Goal: Information Seeking & Learning: Compare options

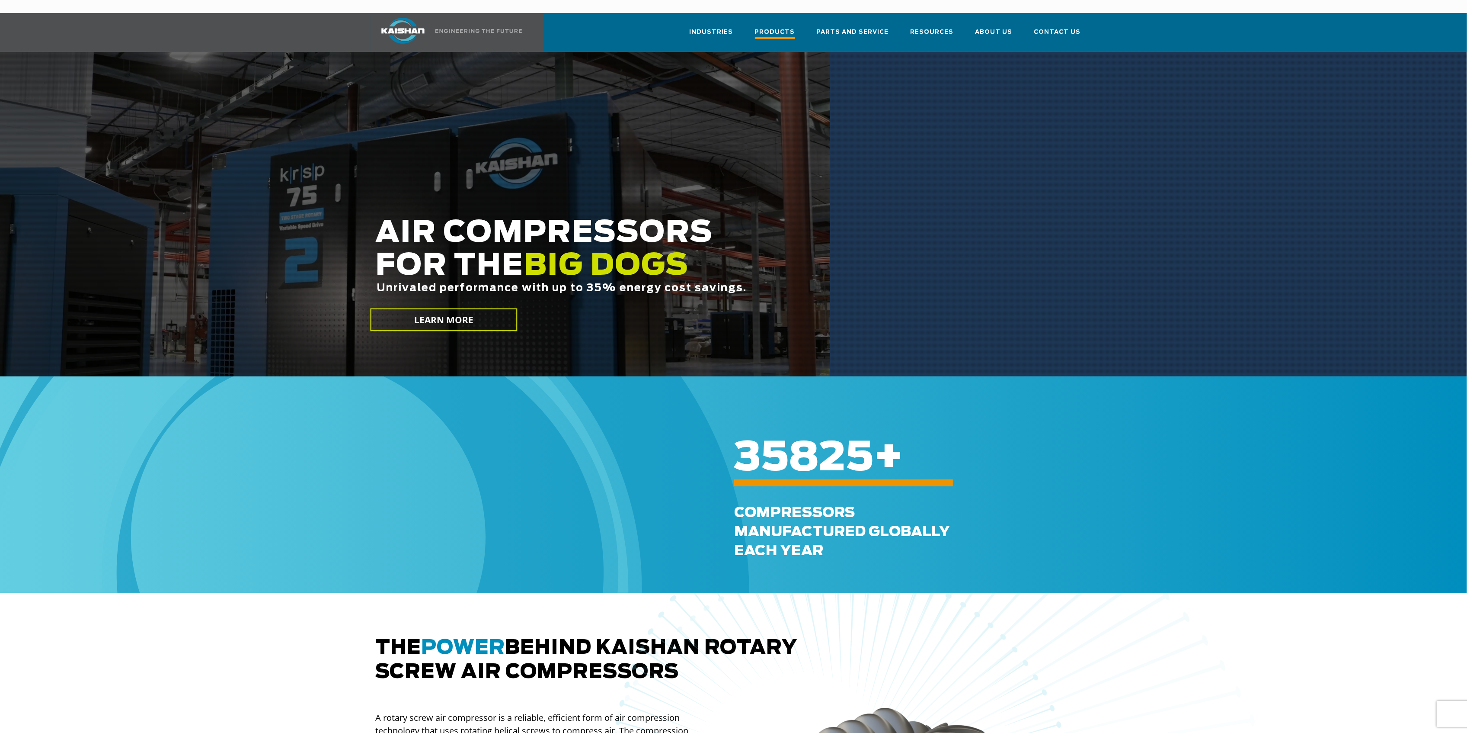
click at [793, 27] on span "Products" at bounding box center [775, 33] width 40 height 12
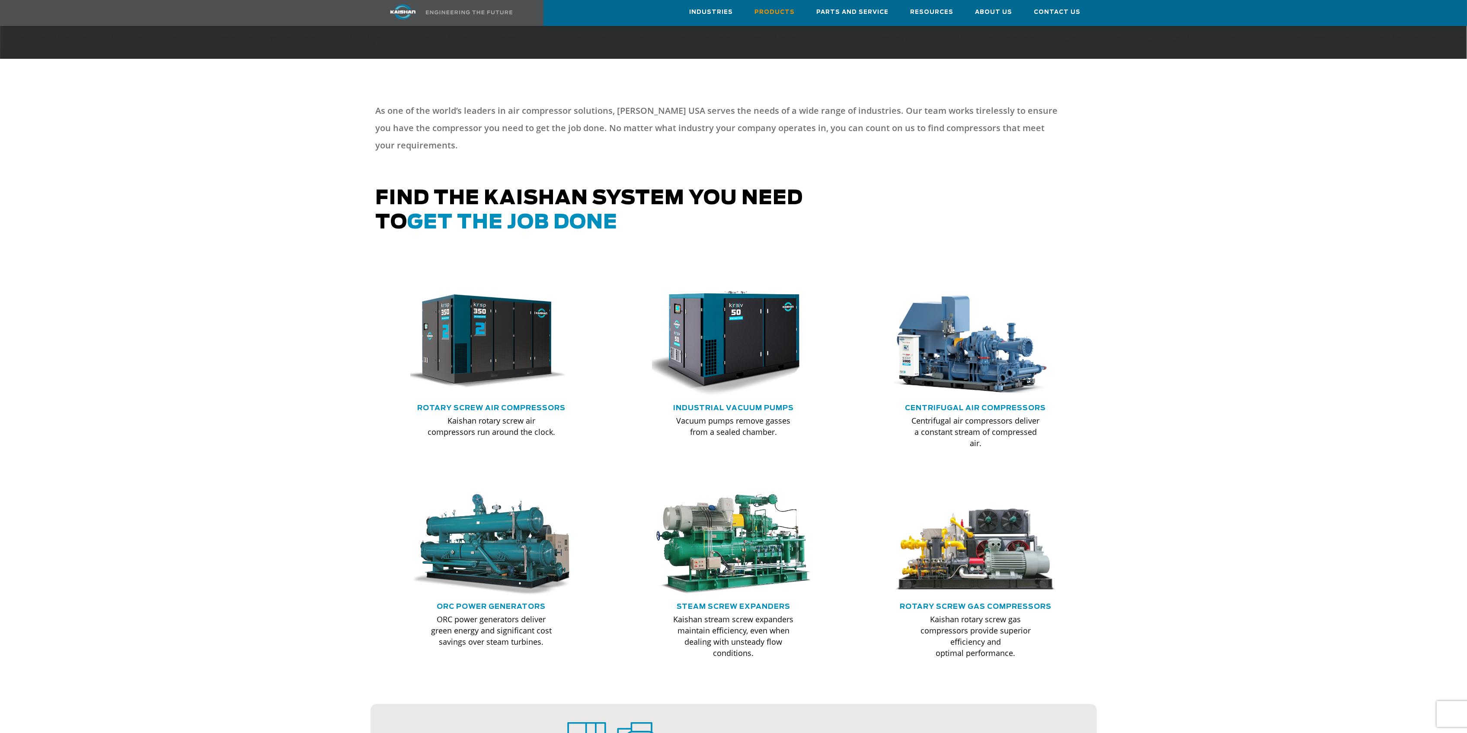
scroll to position [324, 0]
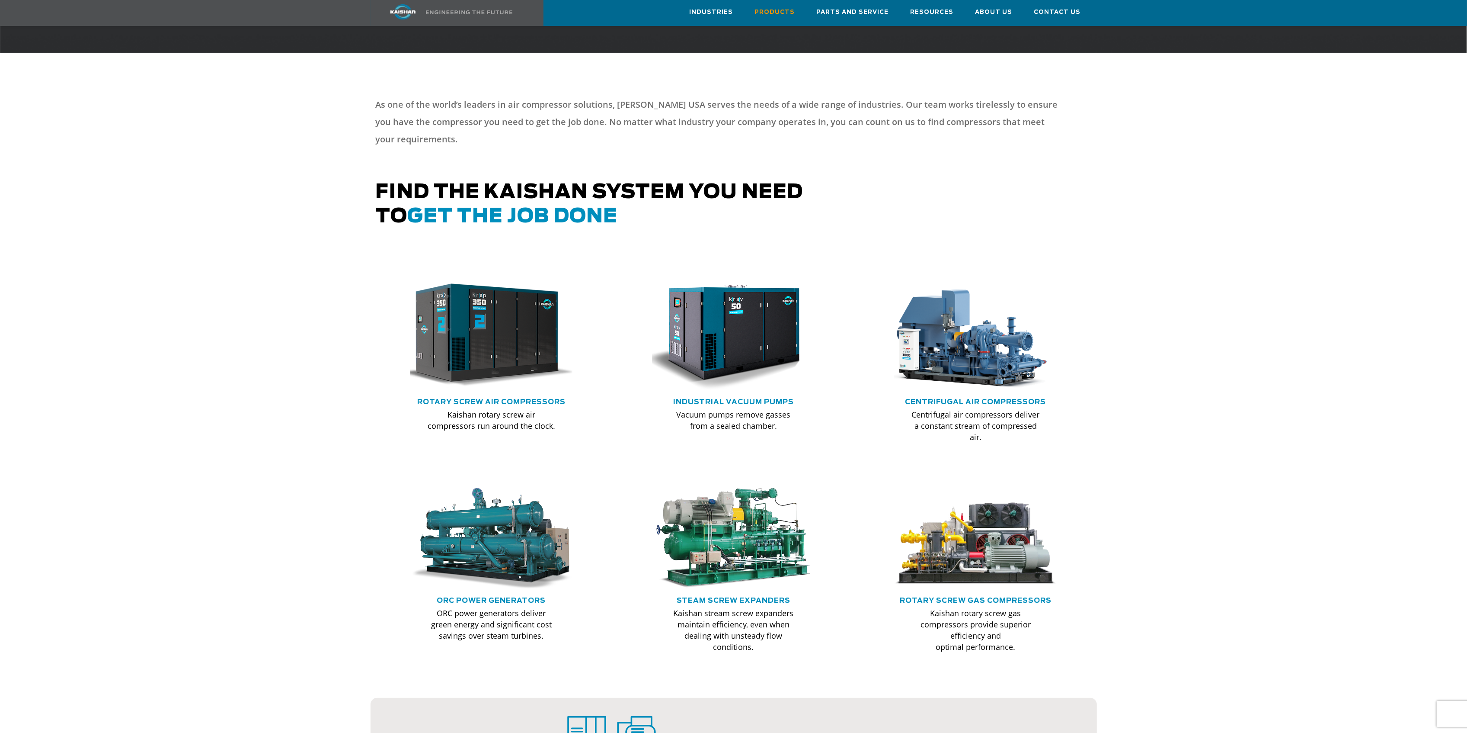
click at [521, 354] on img at bounding box center [485, 335] width 179 height 121
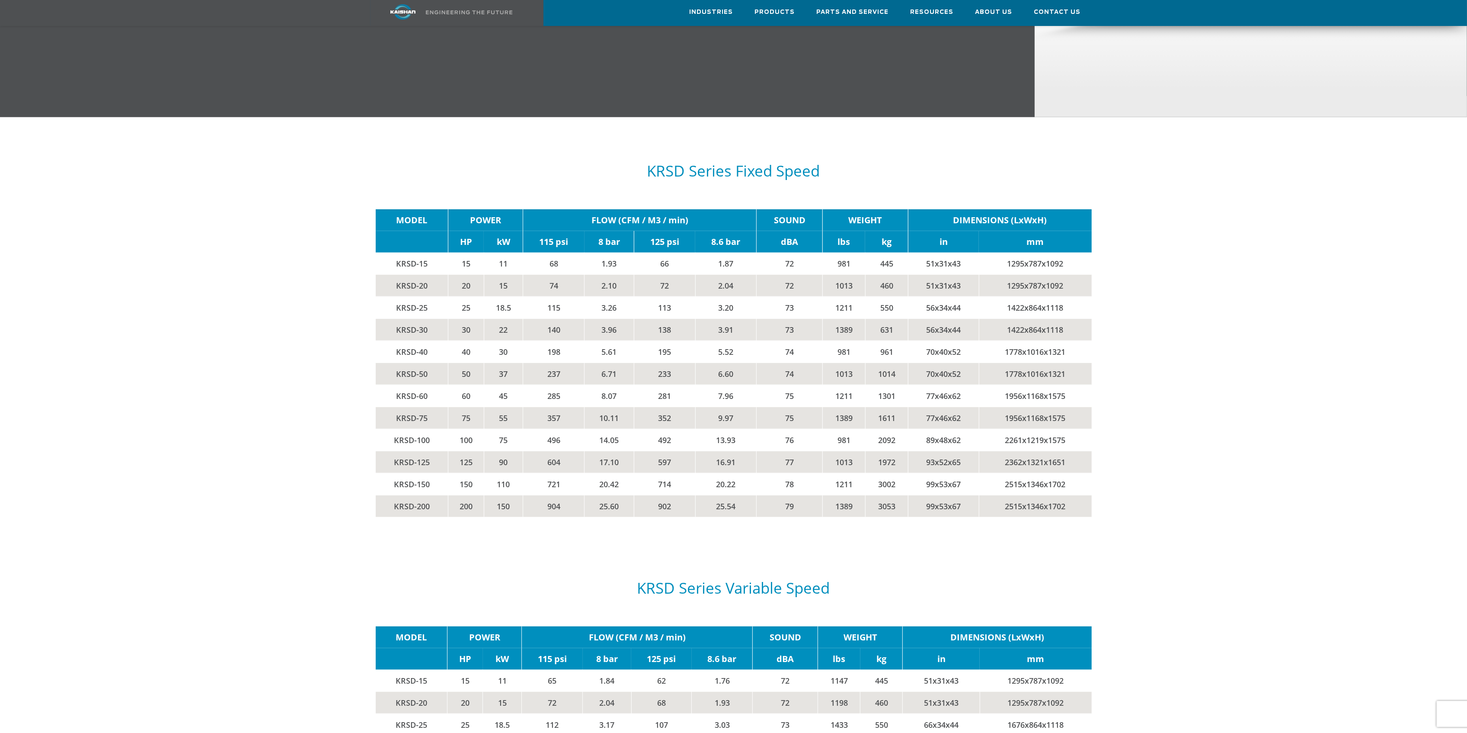
scroll to position [1348, 0]
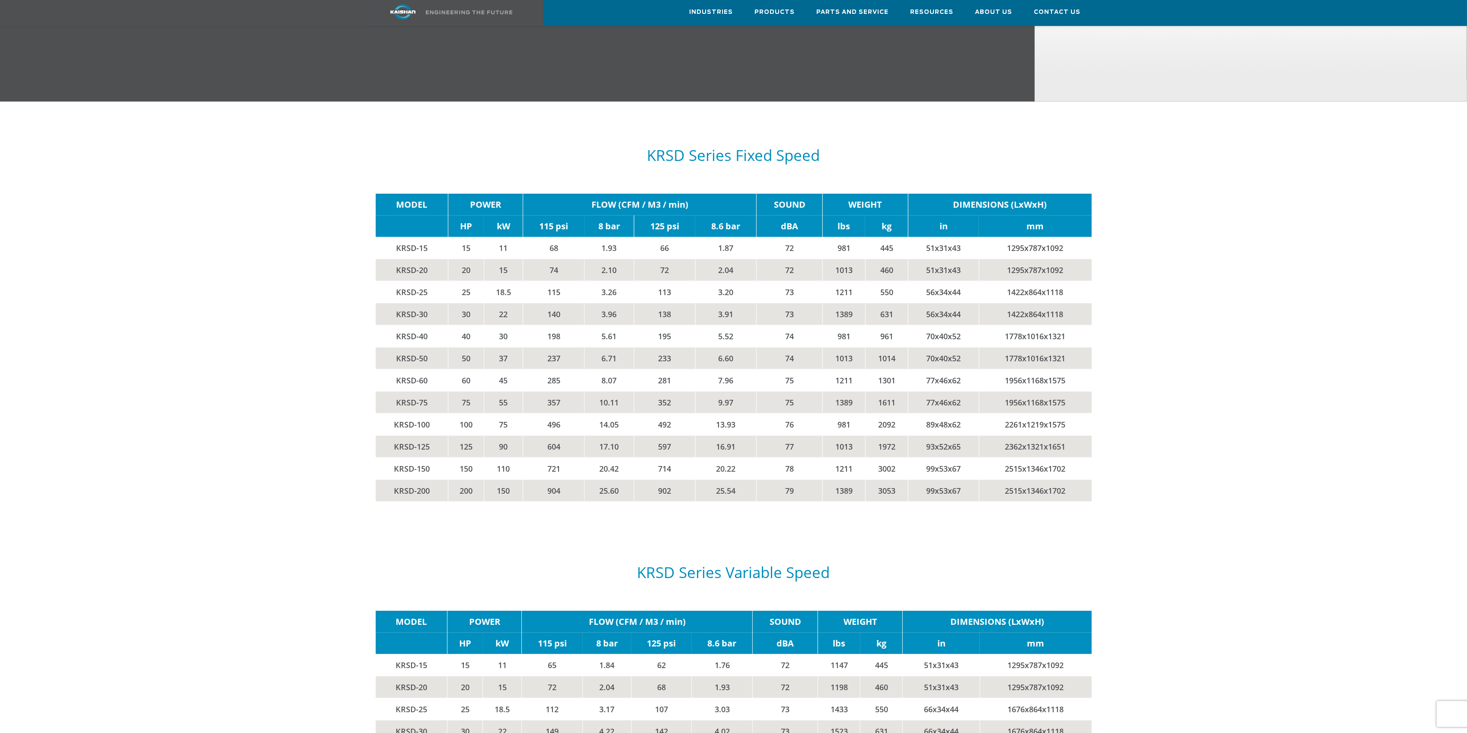
click at [730, 570] on div "KRSD Series Variable Speed" at bounding box center [734, 565] width 716 height 73
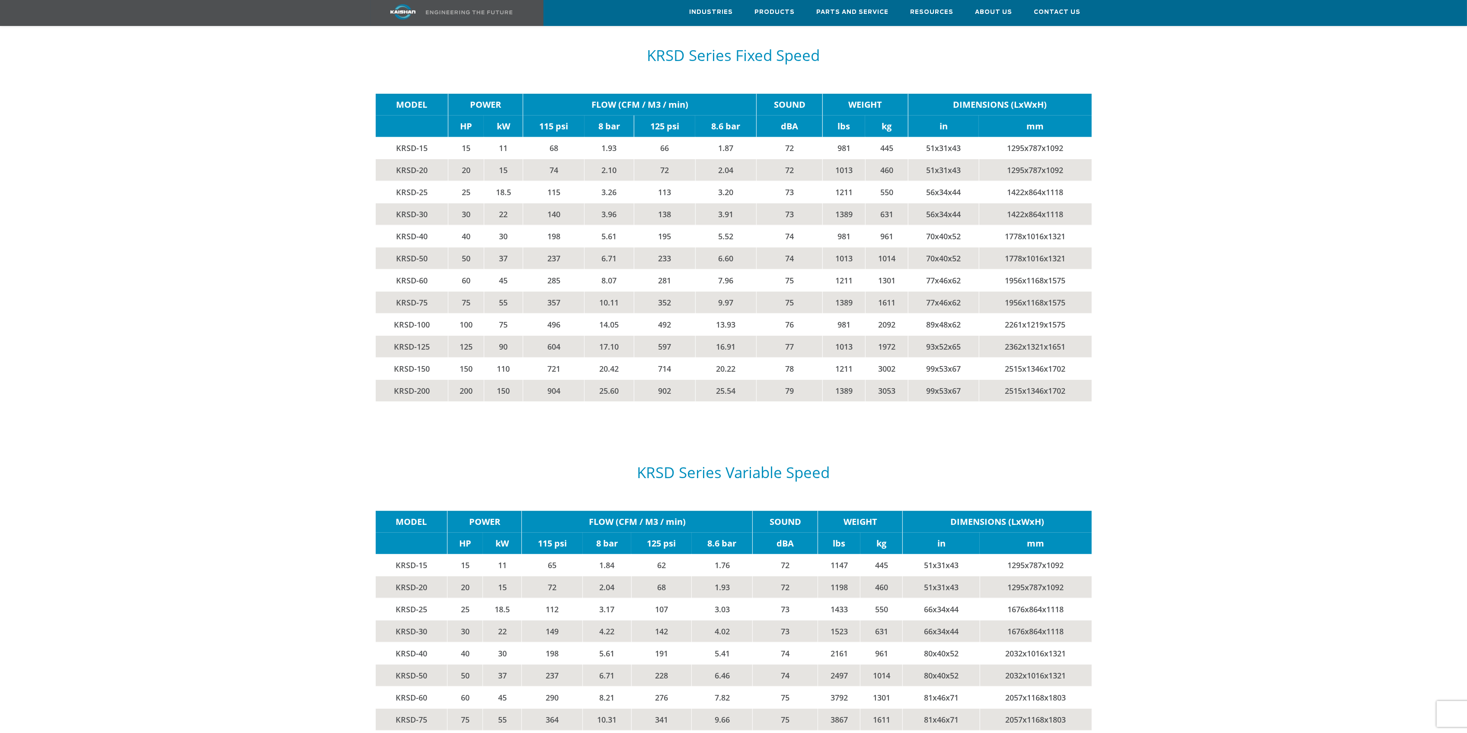
scroll to position [1453, 0]
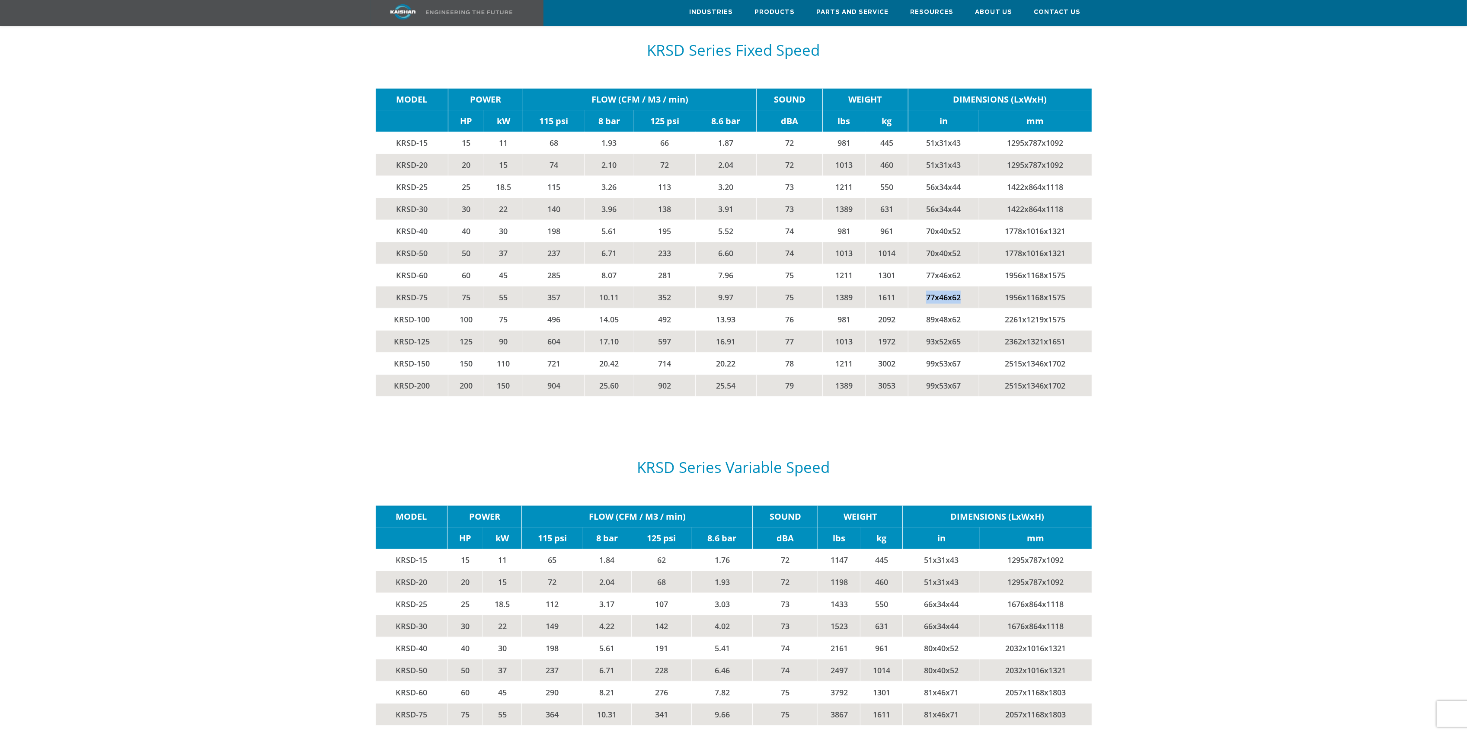
drag, startPoint x: 959, startPoint y: 283, endPoint x: 924, endPoint y: 284, distance: 35.1
click at [924, 286] on td "77x46x62" at bounding box center [943, 297] width 71 height 22
click at [1259, 483] on div at bounding box center [734, 621] width 1350 height 417
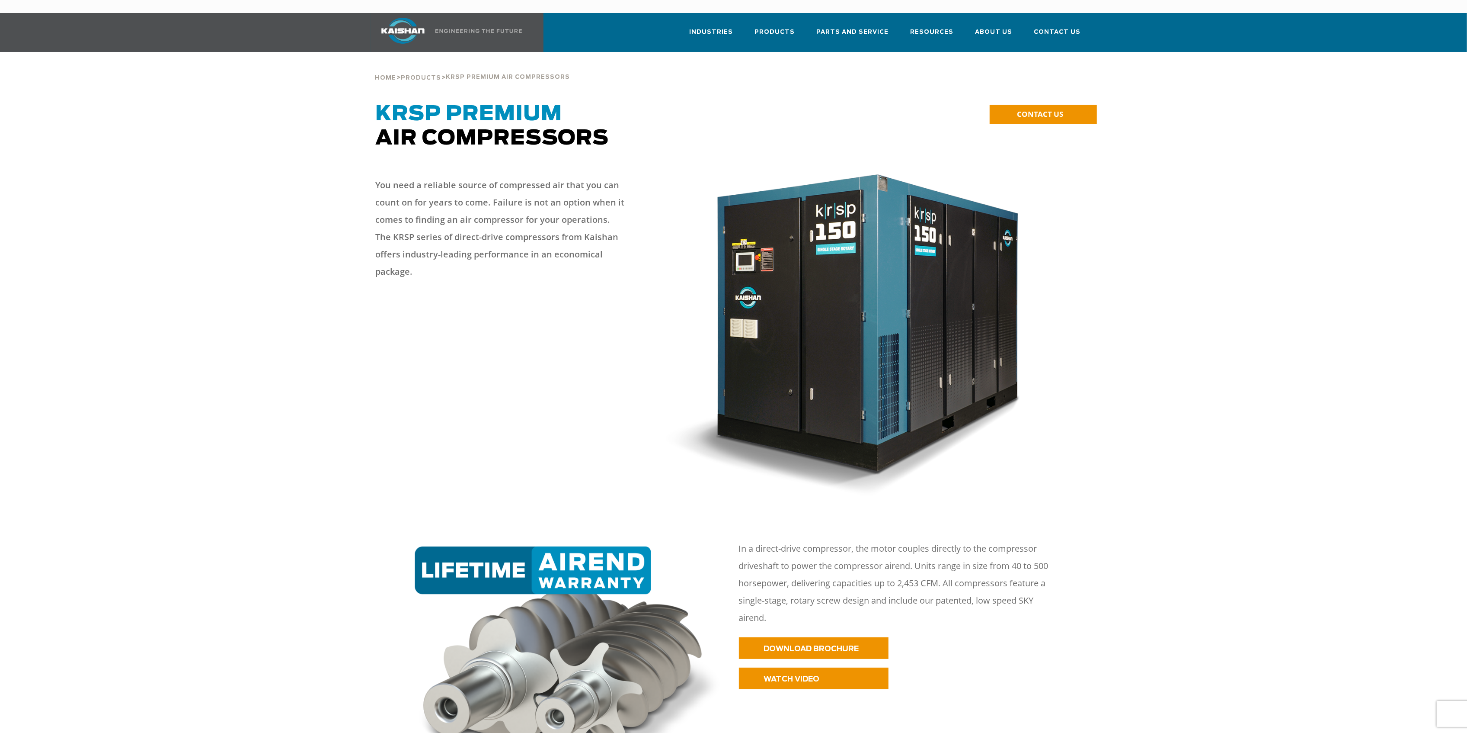
click at [1273, 390] on div at bounding box center [734, 341] width 1350 height 346
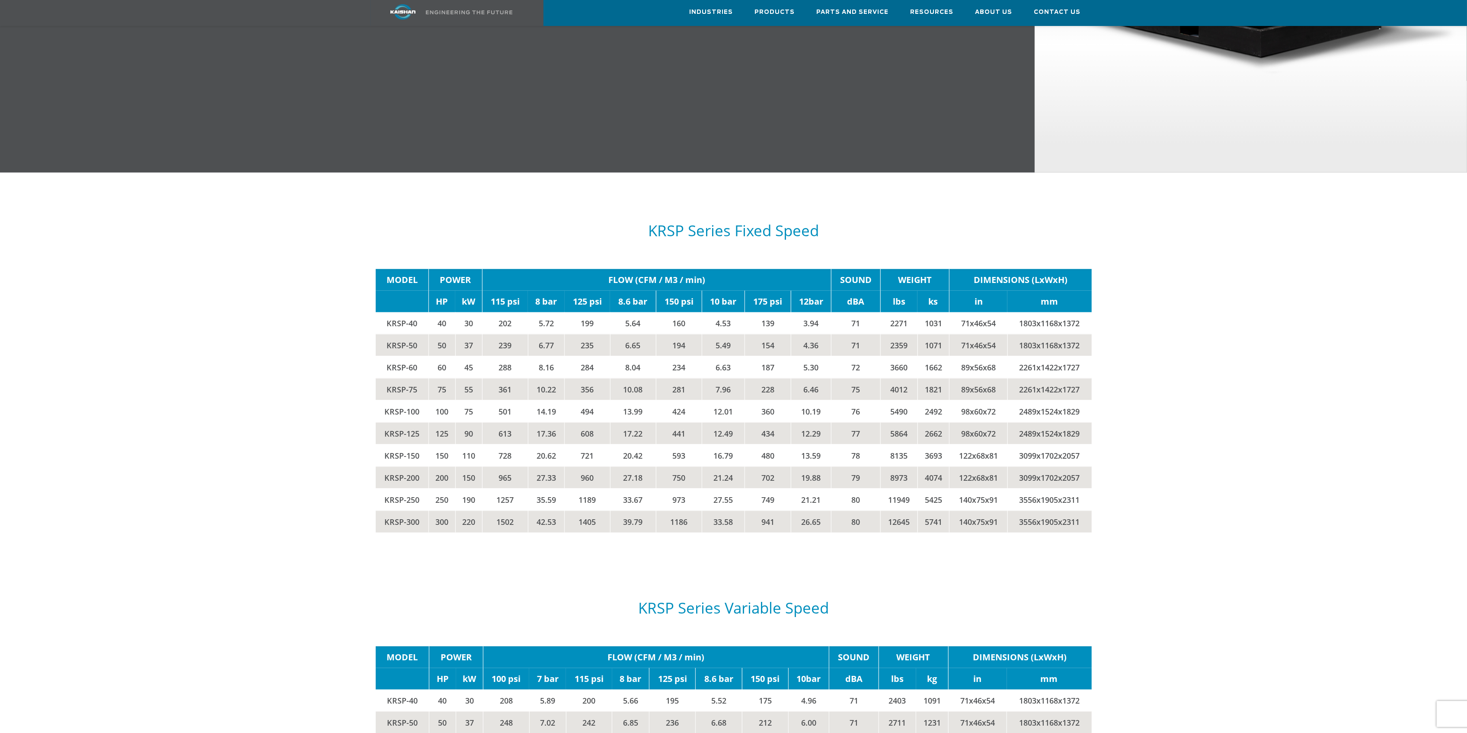
scroll to position [1360, 0]
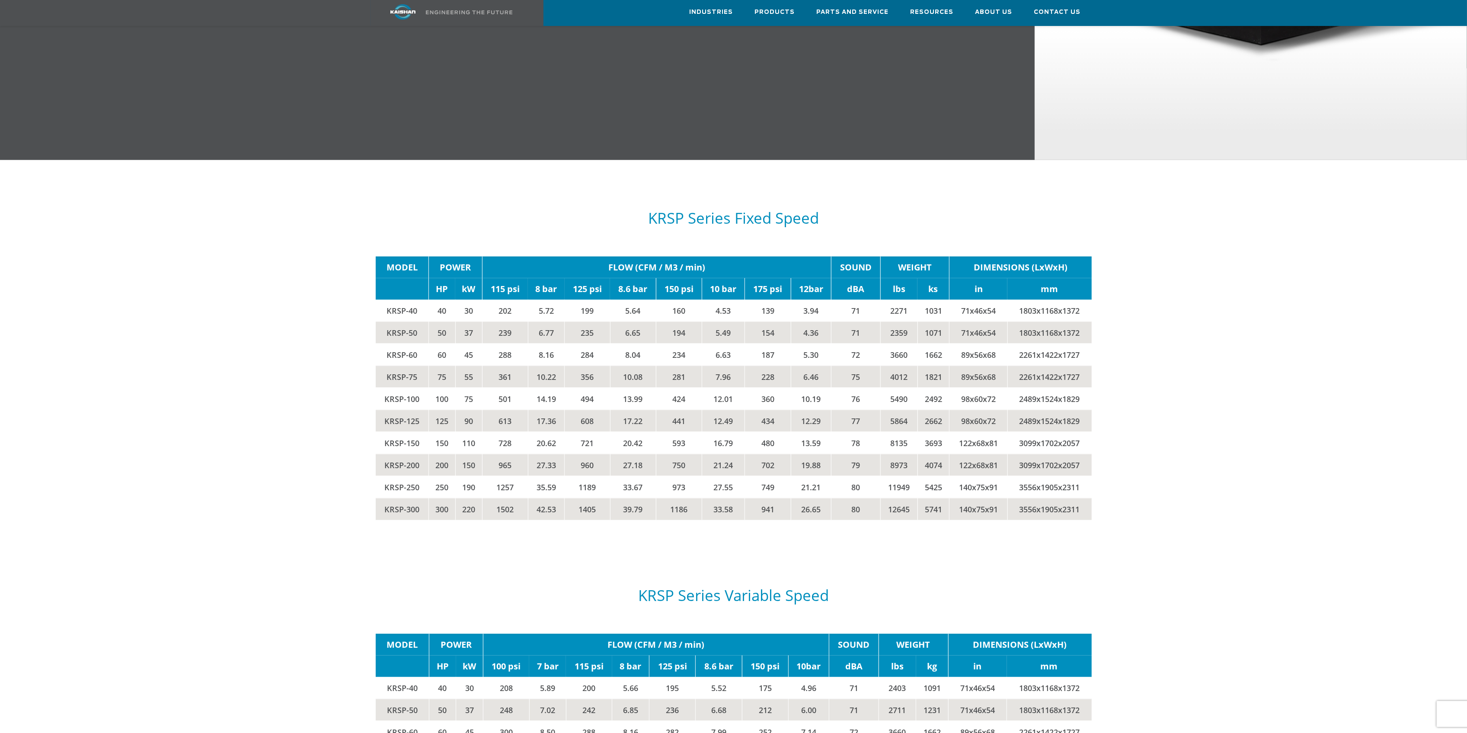
click at [777, 365] on td "228" at bounding box center [768, 376] width 46 height 22
click at [1118, 575] on div at bounding box center [734, 734] width 1350 height 360
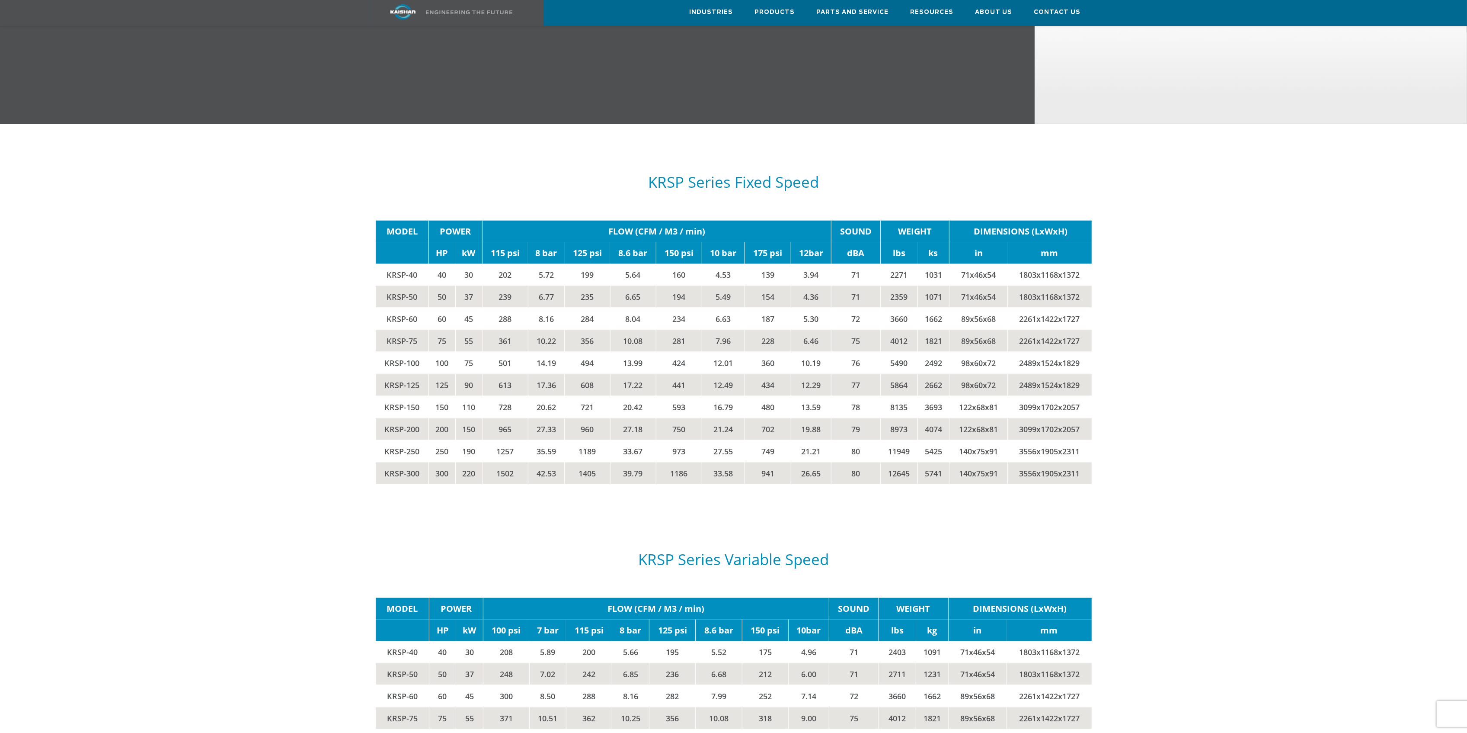
scroll to position [1406, 0]
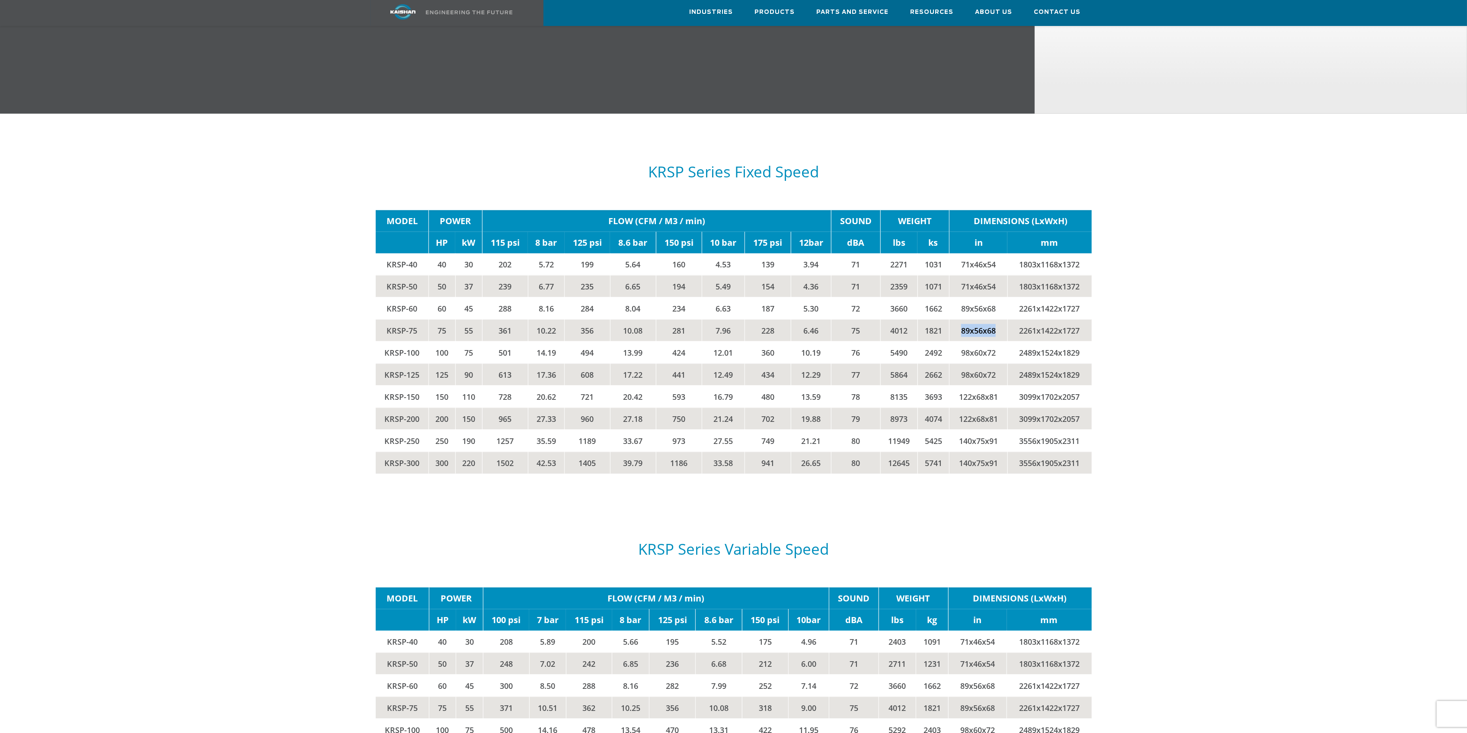
drag, startPoint x: 976, startPoint y: 315, endPoint x: 962, endPoint y: 314, distance: 14.3
click at [962, 319] on td "89x56x68" at bounding box center [979, 330] width 58 height 22
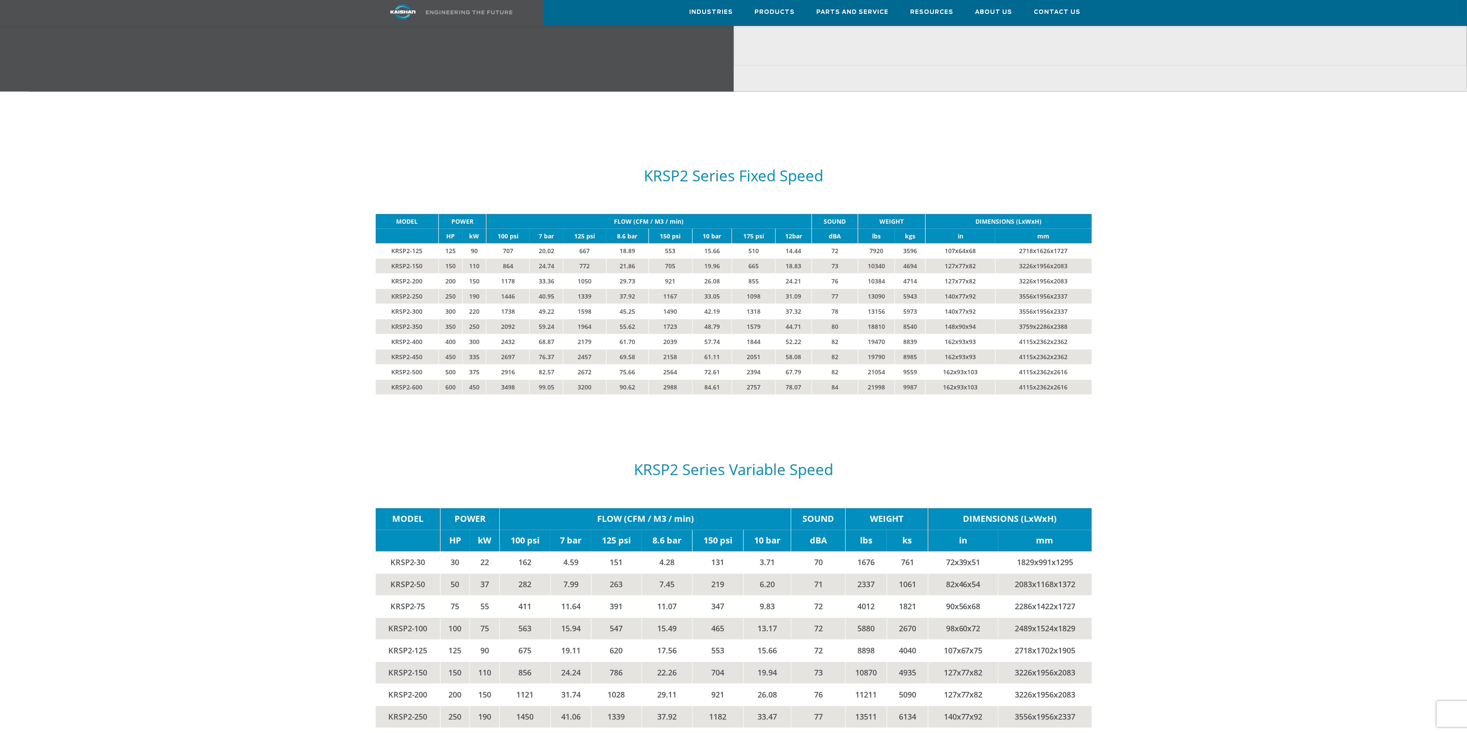
scroll to position [1782, 0]
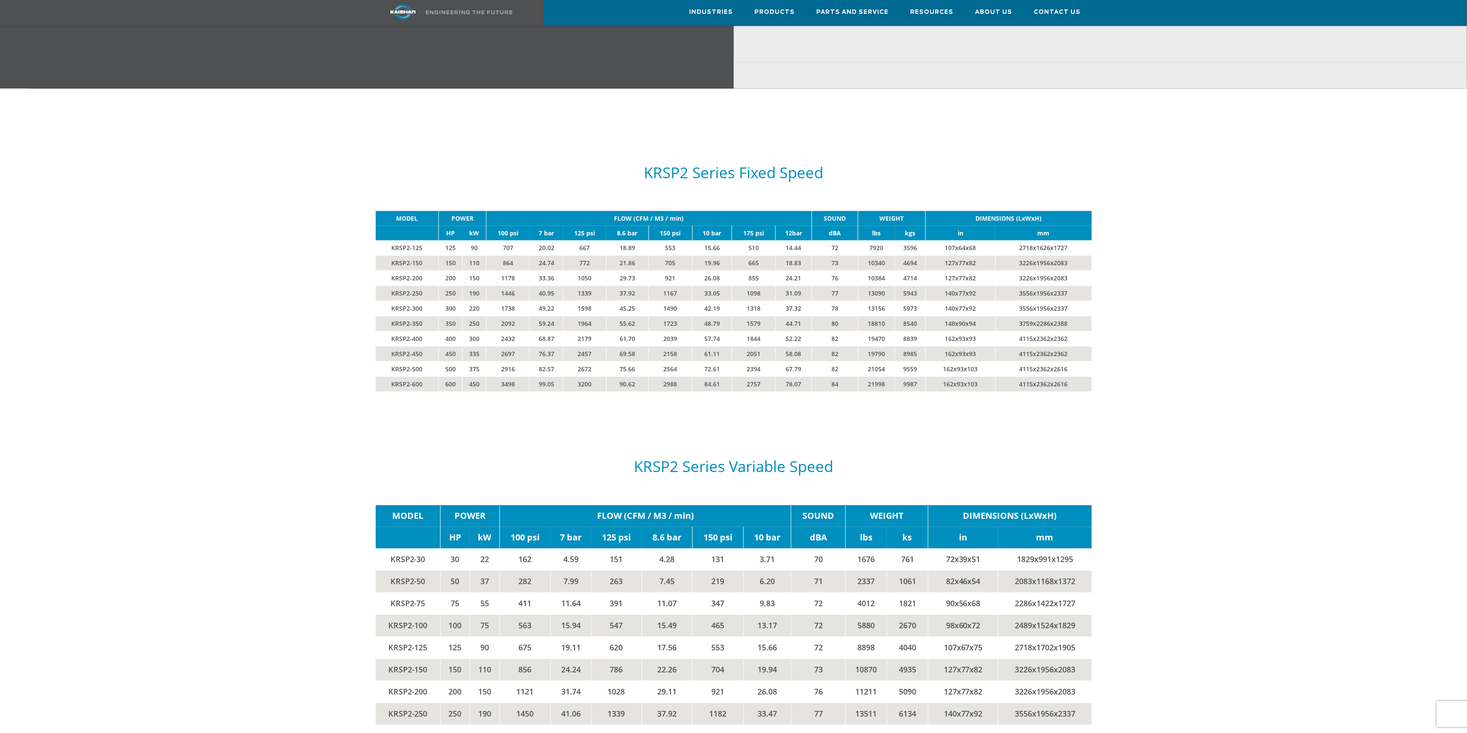
click at [1147, 579] on div at bounding box center [734, 650] width 1350 height 448
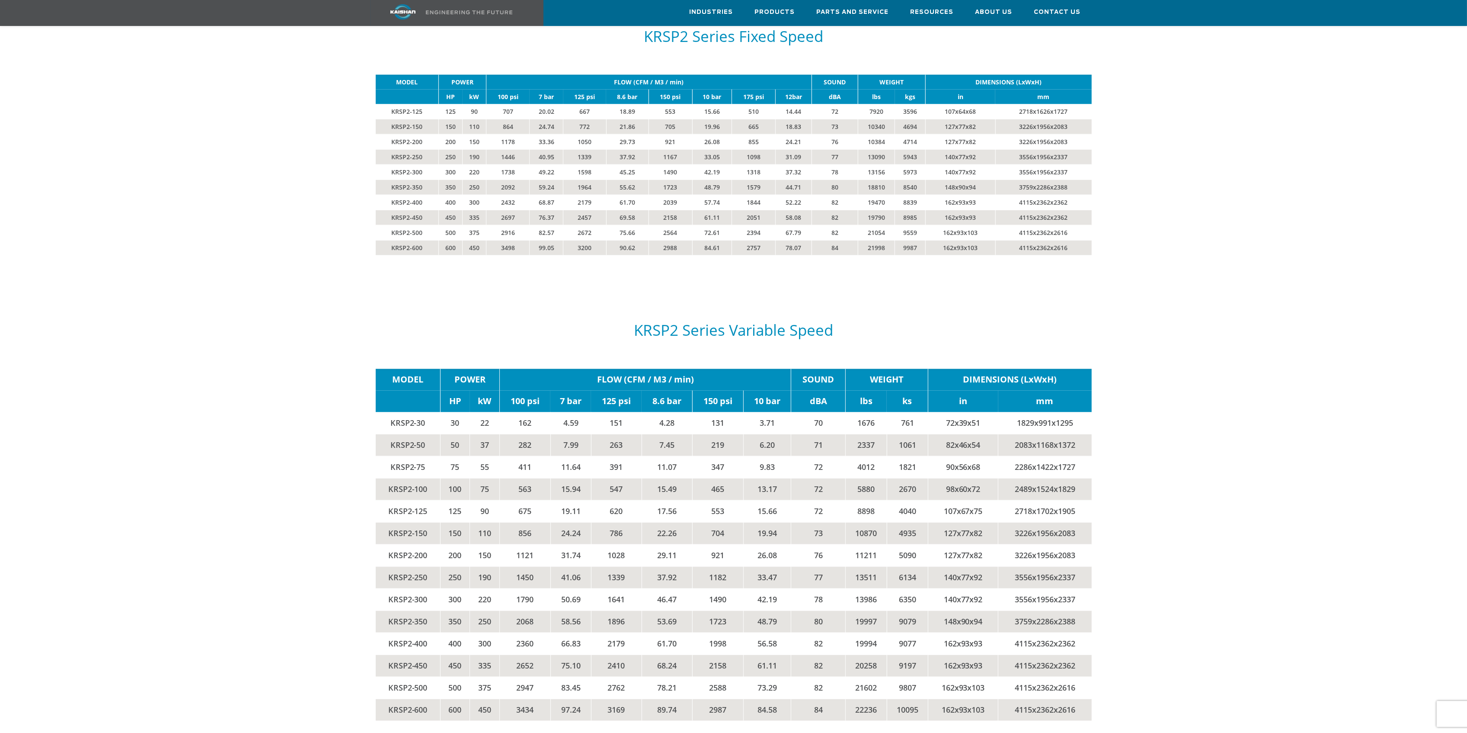
scroll to position [1921, 0]
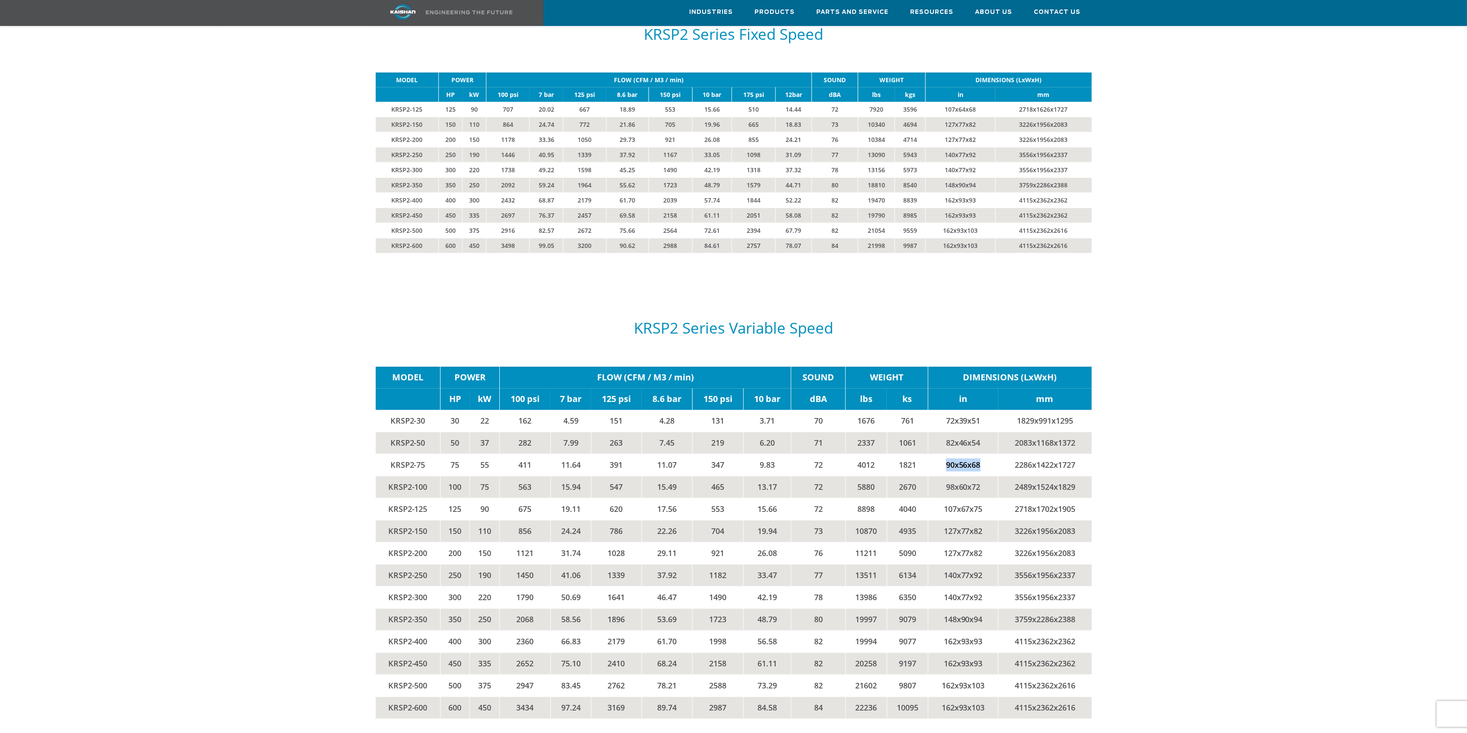
drag, startPoint x: 989, startPoint y: 452, endPoint x: 940, endPoint y: 452, distance: 48.4
click at [940, 454] on td "90x56x68" at bounding box center [964, 465] width 70 height 22
copy td "90x56x68"
drag, startPoint x: 875, startPoint y: 451, endPoint x: 857, endPoint y: 451, distance: 17.3
click at [857, 454] on td "4012" at bounding box center [866, 465] width 41 height 22
